Goal: Book appointment/travel/reservation

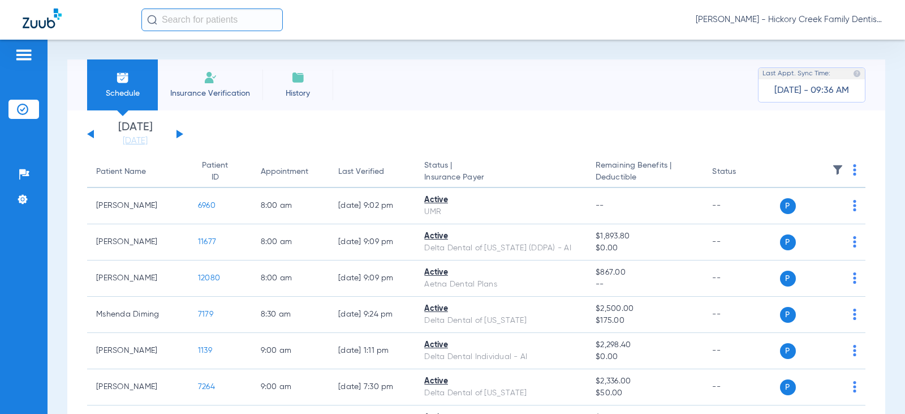
click at [200, 84] on li "Insurance Verification" at bounding box center [210, 84] width 105 height 51
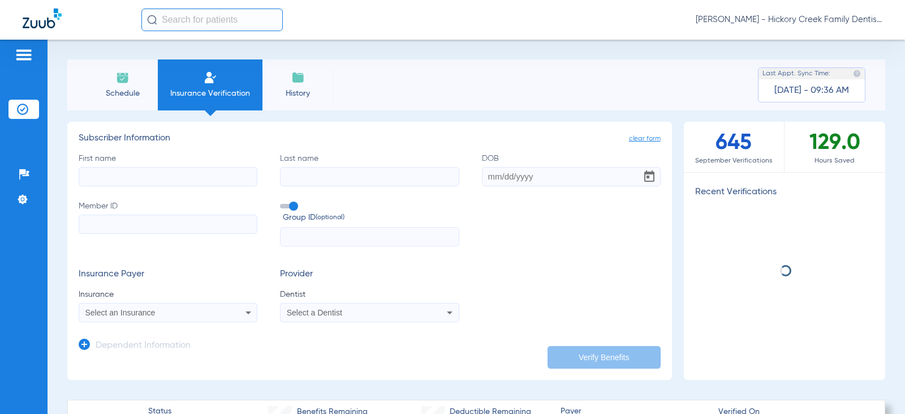
click at [149, 83] on li "Schedule" at bounding box center [122, 84] width 71 height 51
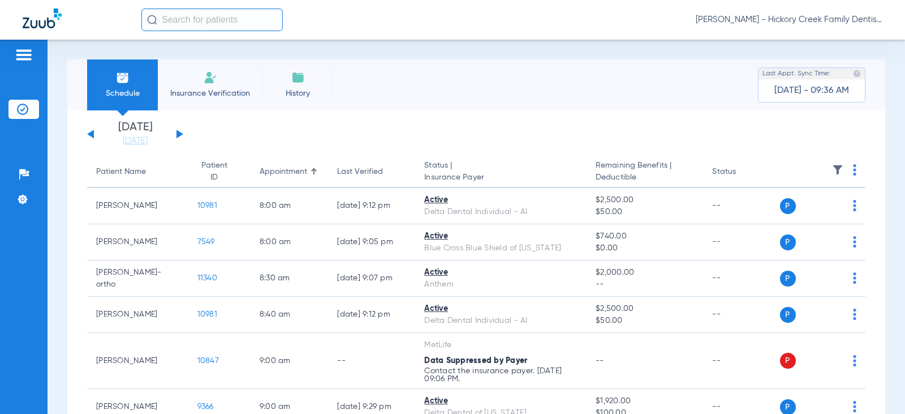
click at [181, 128] on div "[DATE] [DATE] [DATE] [DATE] [DATE] [DATE] [DATE] [DATE] [DATE] [DATE] [DATE] [D…" at bounding box center [135, 134] width 96 height 25
click at [176, 131] on button at bounding box center [179, 134] width 7 height 8
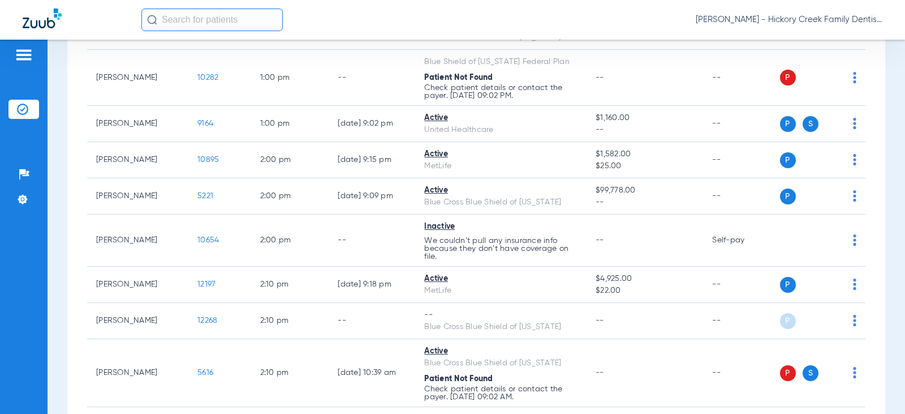
scroll to position [170, 0]
